Goal: Task Accomplishment & Management: Complete application form

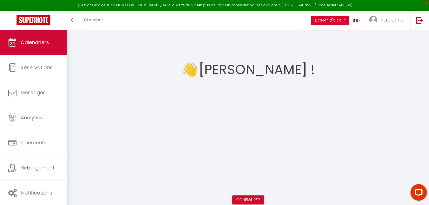
click at [32, 45] on span "Calendriers" at bounding box center [35, 42] width 28 height 7
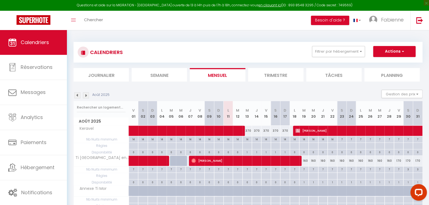
click at [157, 72] on li "Semaine" at bounding box center [158, 74] width 55 height 13
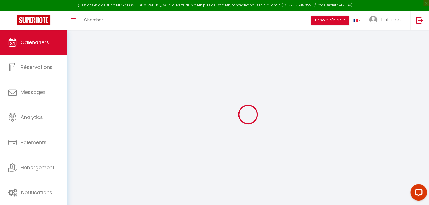
select select
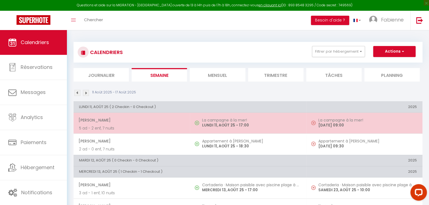
click at [234, 122] on p "LUNDI 11, AOÛT 25 - 17:00" at bounding box center [251, 125] width 98 height 6
select select "OK"
select select "1"
select select "0"
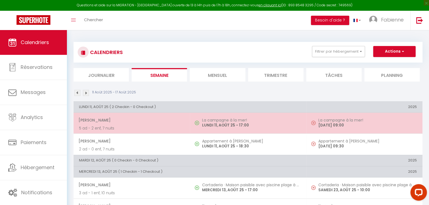
select select "1"
select select
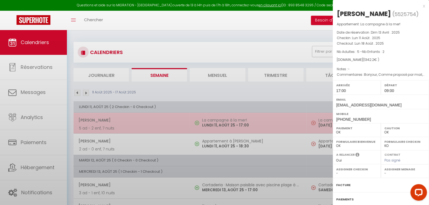
select select "18908"
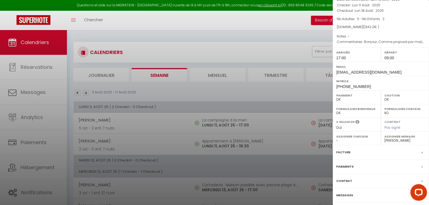
scroll to position [51, 0]
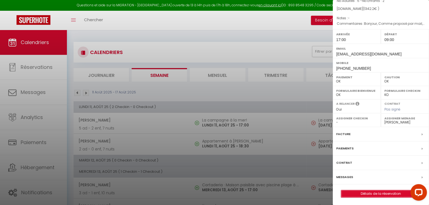
click at [374, 193] on link "Détails de la réservation" at bounding box center [380, 193] width 79 height 7
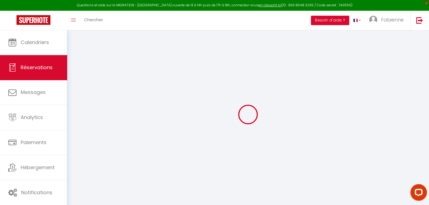
type input "[PERSON_NAME]"
type input "Pellerin"
type input "[EMAIL_ADDRESS][DOMAIN_NAME]"
type input "[PHONE_NUMBER]"
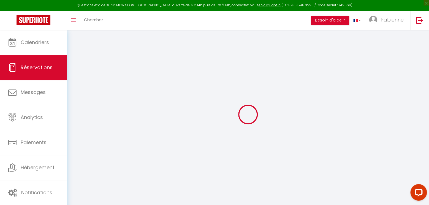
type input "[PHONE_NUMBER]"
select select "FR"
type input "46.66"
select select "31968"
select select "1"
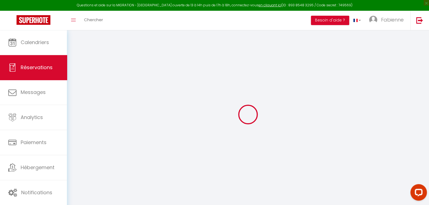
select select
type input "5"
type input "2"
select select "12"
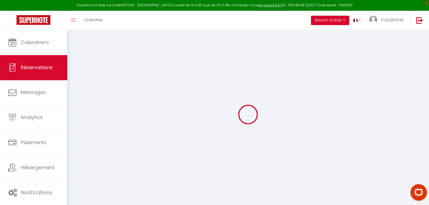
select select
type input "1176"
checkbox input "false"
type input "0"
select select "1"
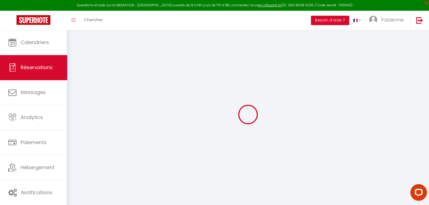
type input "120"
type input "0"
select select
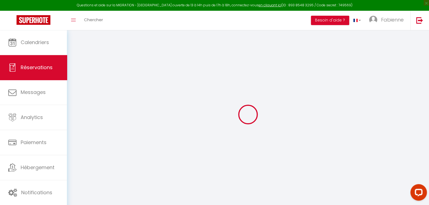
select select "15"
checkbox input "false"
select select
checkbox input "false"
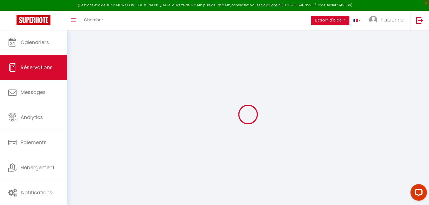
select select
checkbox input "false"
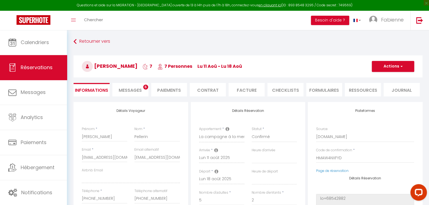
select select
checkbox input "false"
type textarea "Bonjour, Comme proposé par mail, une arrivée autonome nous convient très bien. …"
type input "120"
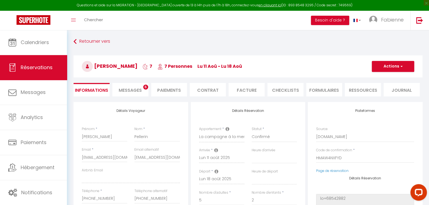
type input "46.2"
select select
checkbox input "false"
select select "17:00"
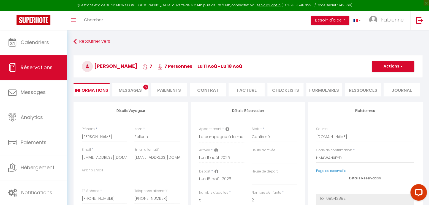
select select "09:00"
drag, startPoint x: 134, startPoint y: 158, endPoint x: 152, endPoint y: 159, distance: 17.1
drag, startPoint x: 134, startPoint y: 156, endPoint x: 187, endPoint y: 156, distance: 52.8
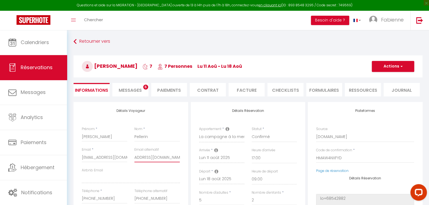
click at [180, 156] on input "[EMAIL_ADDRESS][DOMAIN_NAME]" at bounding box center [156, 157] width 45 height 10
